Goal: Task Accomplishment & Management: Use online tool/utility

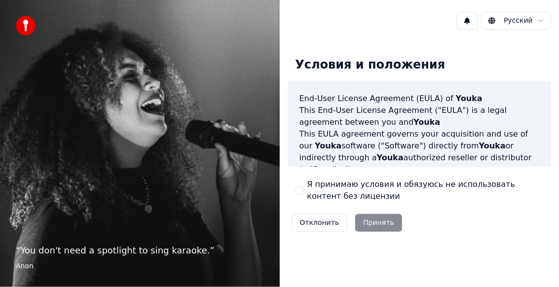
click at [378, 227] on div "Отклонить Принять" at bounding box center [347, 223] width 118 height 26
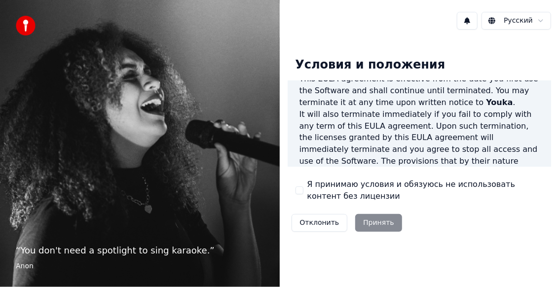
scroll to position [814, 0]
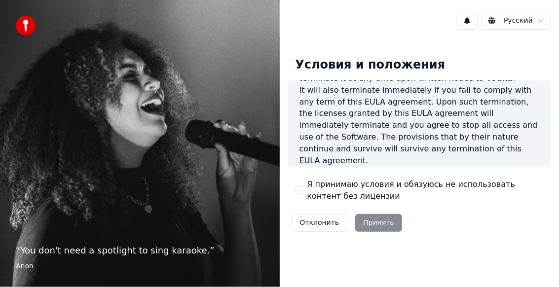
click at [372, 226] on div "Отклонить Принять" at bounding box center [347, 223] width 118 height 26
click at [371, 179] on p "This [PERSON_NAME] agreement, and any dispute arising out of or in connection w…" at bounding box center [420, 197] width 240 height 36
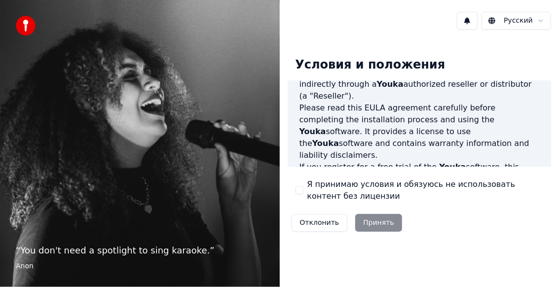
scroll to position [0, 0]
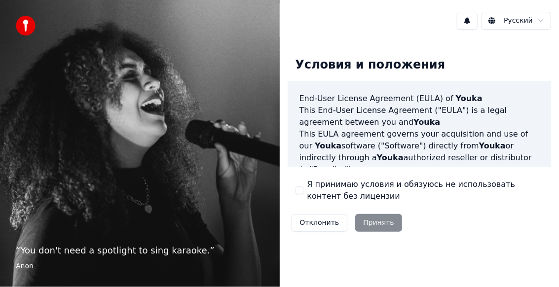
click at [296, 186] on div "Я принимаю условия и обязуюсь не использовать контент без лицензии" at bounding box center [420, 191] width 248 height 24
click at [292, 184] on div "Условия и положения End-User License Agreement ([PERSON_NAME]) of Youka This En…" at bounding box center [420, 142] width 264 height 187
click at [293, 182] on div "Условия и положения End-User License Agreement ([PERSON_NAME]) of Youka This En…" at bounding box center [420, 142] width 264 height 187
click at [303, 179] on div "Я принимаю условия и обязуюсь не использовать контент без лицензии" at bounding box center [420, 191] width 248 height 24
click at [294, 187] on div "Условия и положения End-User License Agreement ([PERSON_NAME]) of Youka This En…" at bounding box center [420, 142] width 264 height 187
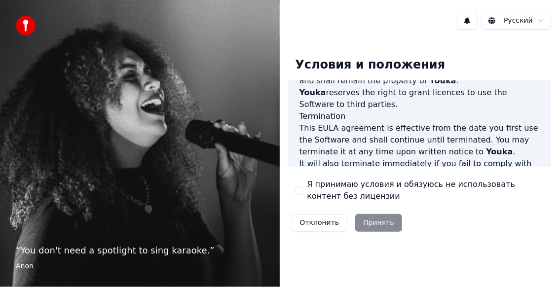
scroll to position [814, 0]
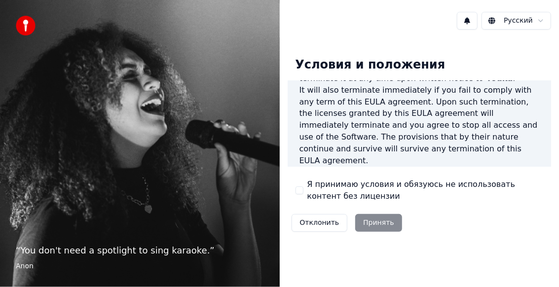
click at [300, 192] on button "Я принимаю условия и обязуюсь не использовать контент без лицензии" at bounding box center [300, 191] width 8 height 8
click at [373, 221] on button "Принять" at bounding box center [378, 223] width 47 height 18
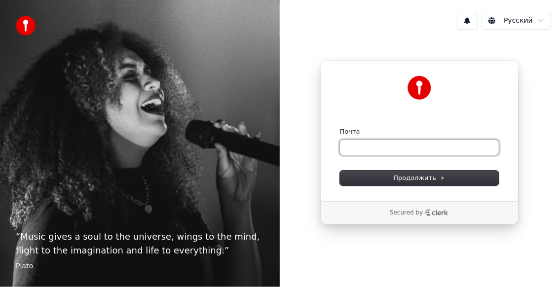
click at [359, 146] on input "Почта" at bounding box center [419, 147] width 159 height 15
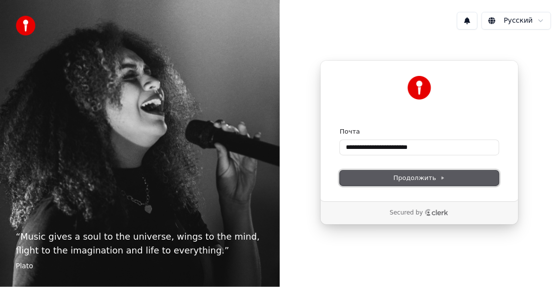
click at [380, 175] on button "Продолжить" at bounding box center [419, 178] width 159 height 15
type input "**********"
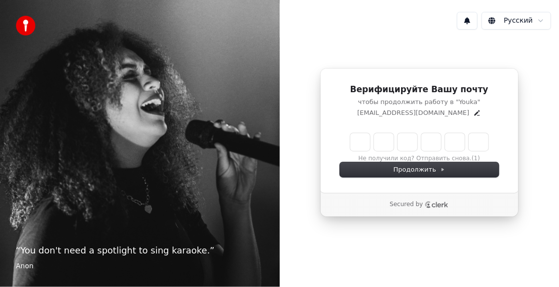
click at [359, 147] on input "Enter verification code" at bounding box center [419, 142] width 138 height 18
type input "******"
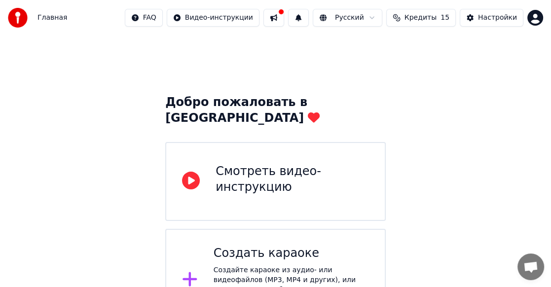
scroll to position [18, 0]
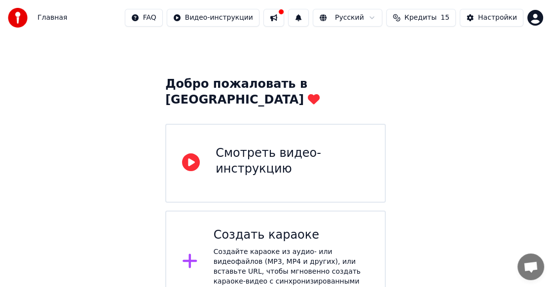
click at [192, 153] on icon at bounding box center [191, 162] width 18 height 18
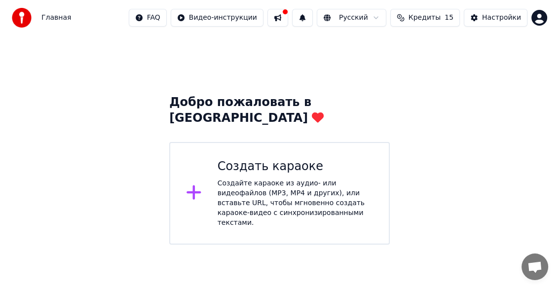
scroll to position [0, 0]
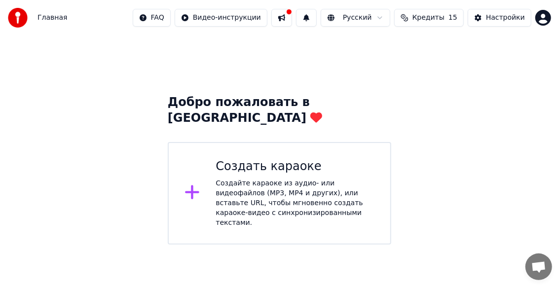
click at [254, 179] on div "Создайте караоке из аудио- или видеофайлов (MP3, MP4 и других), или вставьте UR…" at bounding box center [295, 203] width 159 height 49
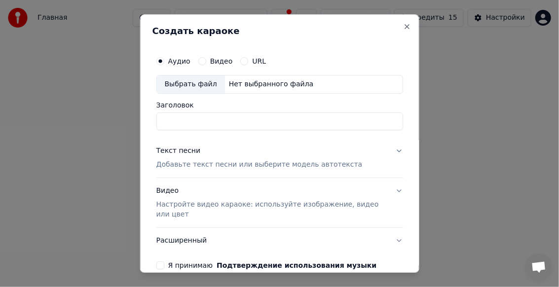
click at [191, 87] on div "Выбрать файл" at bounding box center [190, 85] width 68 height 18
type input "**********"
click at [393, 149] on button "Текст песни Добавьте текст песни или выберите модель автотекста" at bounding box center [279, 157] width 247 height 39
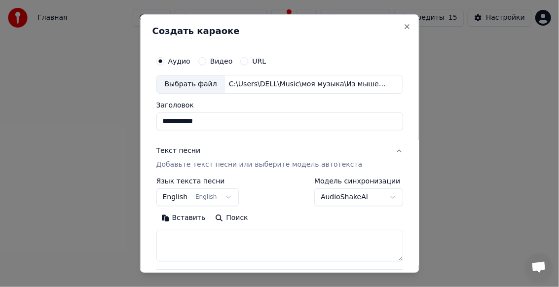
click at [222, 197] on button "English English" at bounding box center [197, 198] width 83 height 18
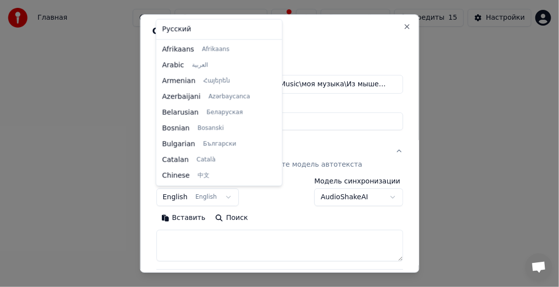
select select "**"
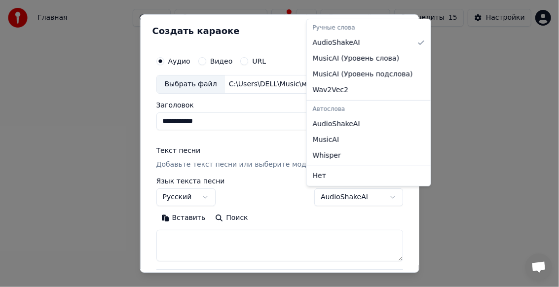
click at [385, 197] on body "**********" at bounding box center [279, 122] width 559 height 245
click at [369, 227] on body "**********" at bounding box center [279, 122] width 559 height 245
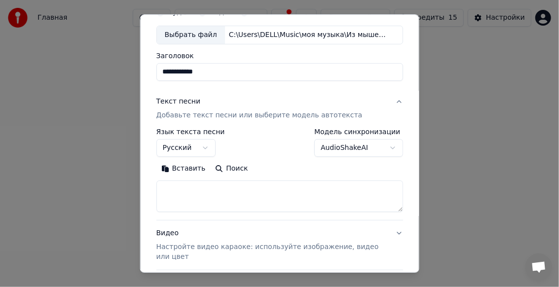
scroll to position [140, 0]
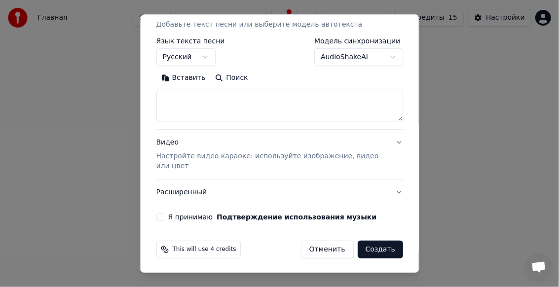
click at [391, 141] on button "Видео Настройте видео караоке: используйте изображение, видео или цвет" at bounding box center [279, 154] width 247 height 49
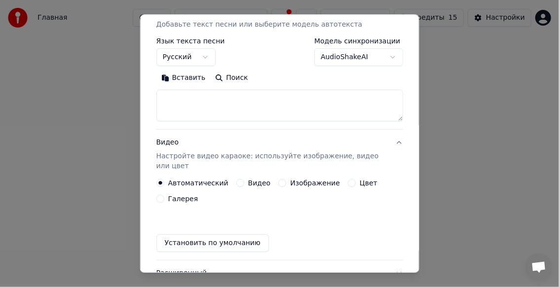
scroll to position [130, 0]
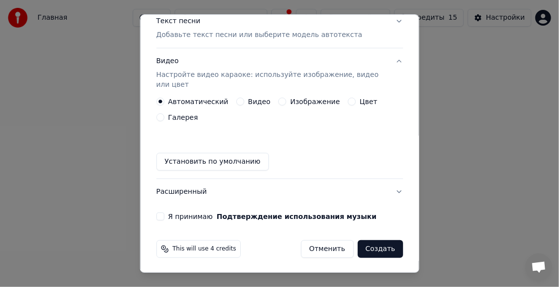
click at [162, 117] on button "Галерея" at bounding box center [160, 117] width 8 height 8
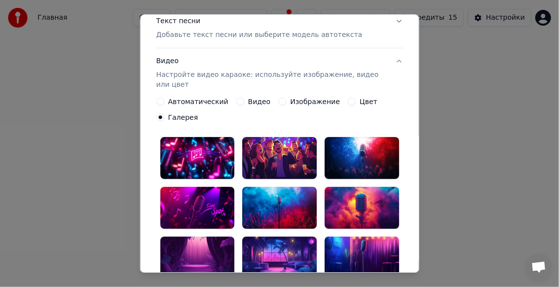
click at [274, 201] on div at bounding box center [279, 208] width 75 height 42
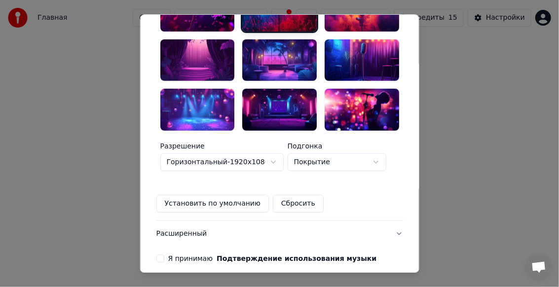
scroll to position [363, 0]
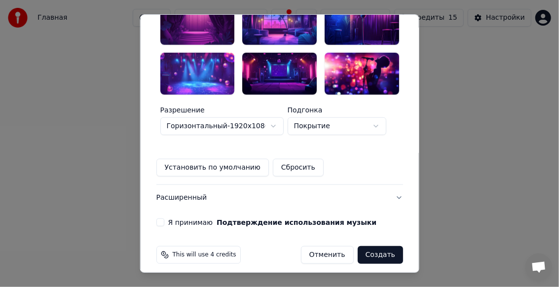
click at [156, 219] on button "Я принимаю Подтверждение использования музыки" at bounding box center [160, 223] width 8 height 8
click at [373, 251] on button "Создать" at bounding box center [379, 255] width 45 height 18
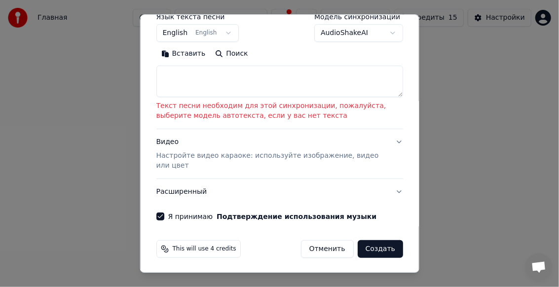
scroll to position [115, 0]
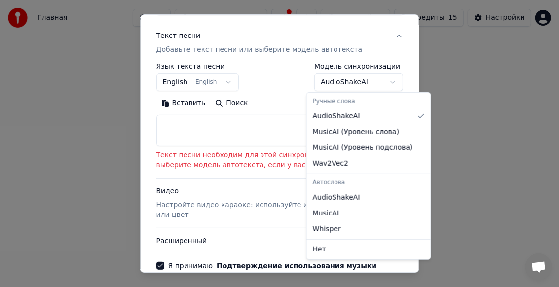
click at [385, 80] on body "**********" at bounding box center [279, 122] width 559 height 245
select select "**********"
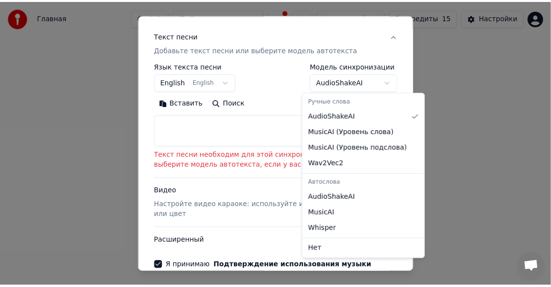
scroll to position [85, 0]
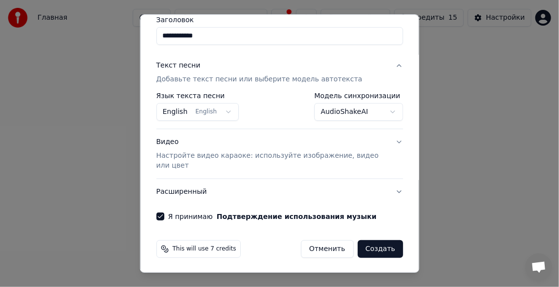
click at [371, 248] on button "Создать" at bounding box center [379, 249] width 45 height 18
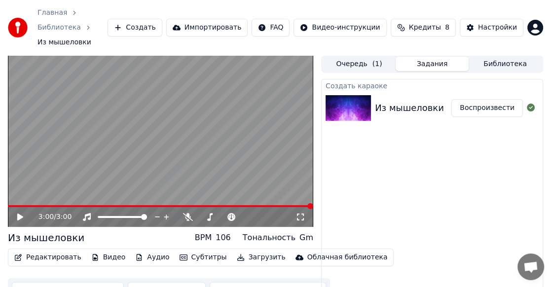
click at [300, 213] on icon at bounding box center [301, 217] width 10 height 8
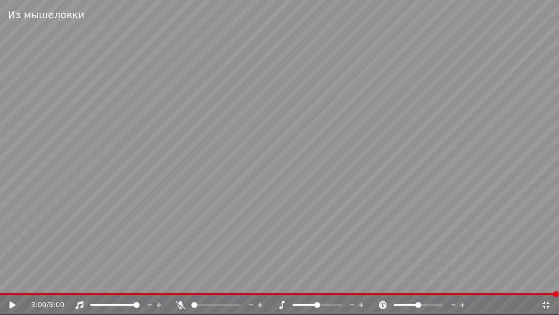
click at [180, 287] on icon at bounding box center [181, 305] width 10 height 8
click at [180, 287] on icon at bounding box center [180, 305] width 5 height 8
click at [383, 287] on icon at bounding box center [383, 305] width 8 height 8
click at [11, 287] on icon at bounding box center [12, 305] width 6 height 7
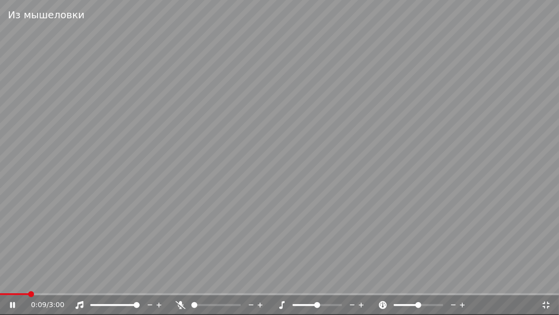
click at [11, 287] on icon at bounding box center [12, 305] width 5 height 6
click at [546, 287] on icon at bounding box center [546, 305] width 10 height 8
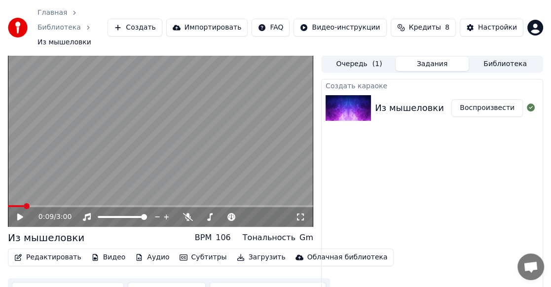
click at [423, 24] on span "Кредиты" at bounding box center [425, 28] width 32 height 10
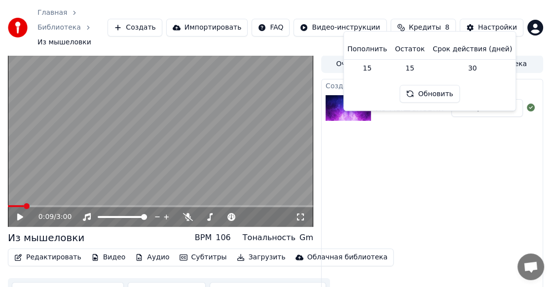
click at [431, 96] on button "Обновить" at bounding box center [430, 94] width 60 height 18
click at [435, 23] on span "Кредиты" at bounding box center [425, 28] width 32 height 10
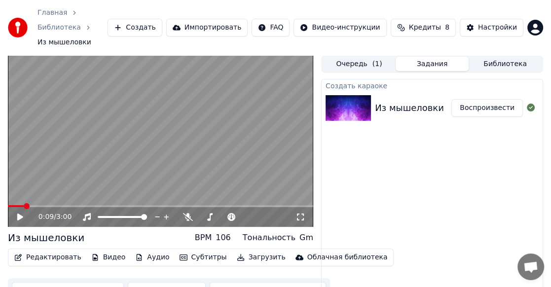
click at [435, 23] on span "Кредиты" at bounding box center [425, 28] width 32 height 10
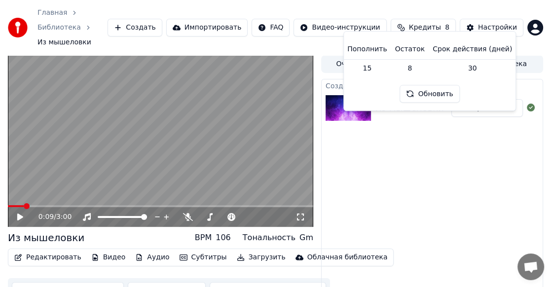
click at [424, 95] on button "Обновить" at bounding box center [430, 94] width 60 height 18
